Goal: Task Accomplishment & Management: Use online tool/utility

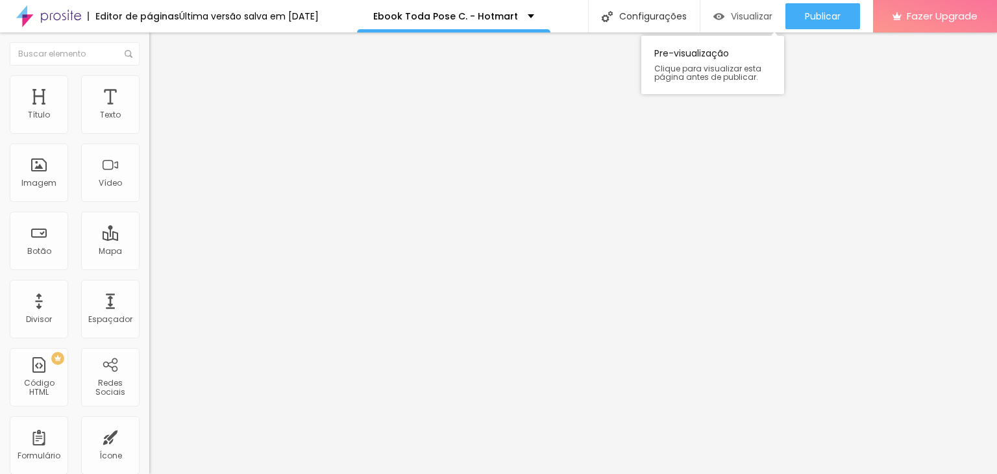
click at [743, 19] on span "Visualizar" at bounding box center [752, 16] width 42 height 10
click at [149, 88] on li "Avançado" at bounding box center [223, 94] width 149 height 13
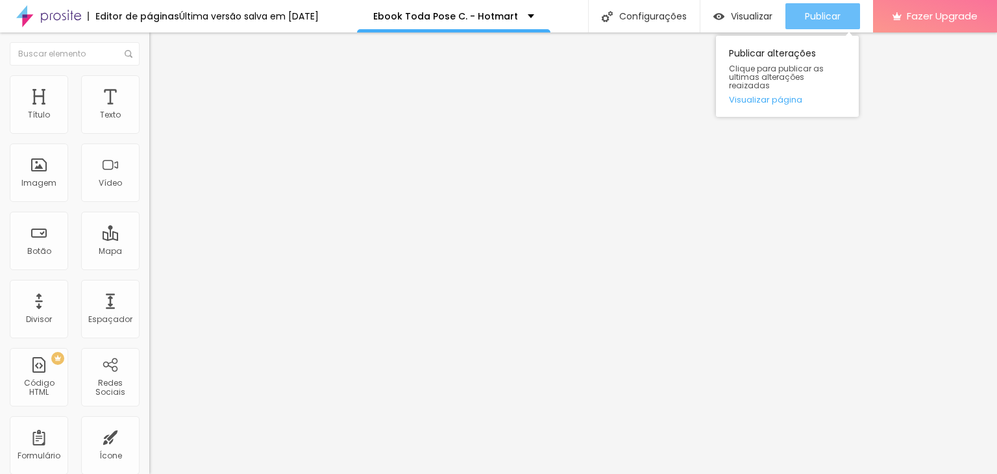
click at [806, 11] on span "Publicar" at bounding box center [823, 16] width 36 height 10
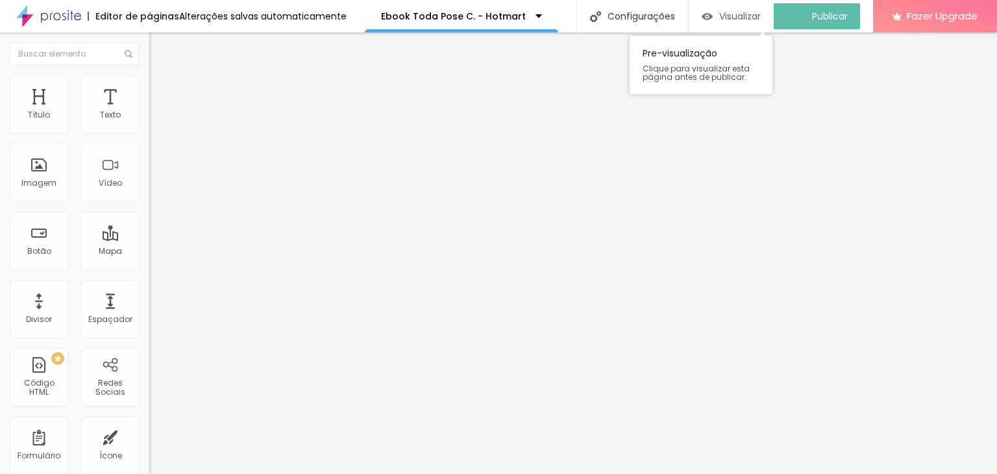
click at [750, 13] on span "Visualizar" at bounding box center [740, 16] width 42 height 10
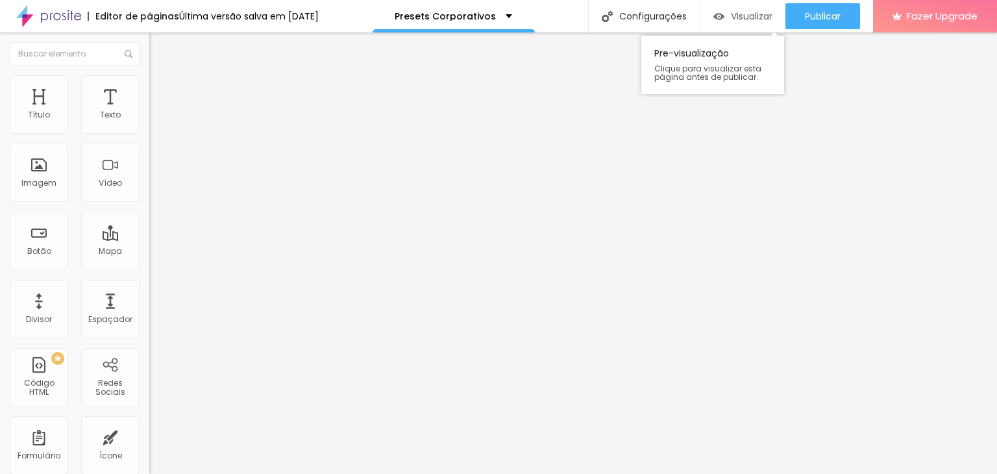
click at [725, 3] on div "Visualizar" at bounding box center [742, 16] width 59 height 26
